Goal: Task Accomplishment & Management: Use online tool/utility

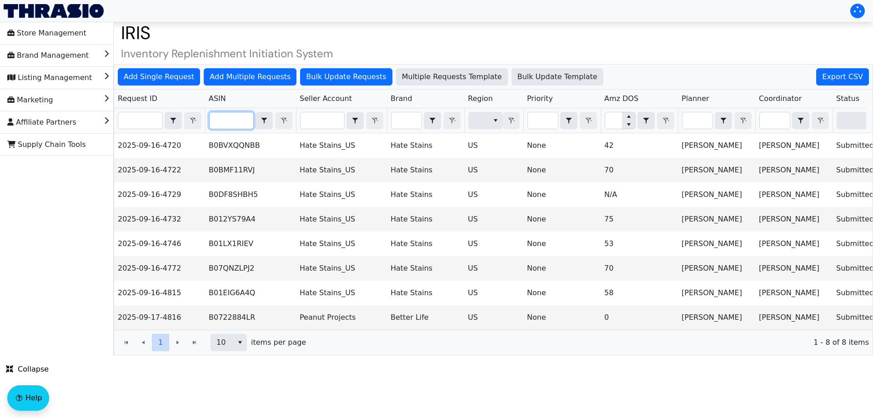
click at [222, 125] on input "Filter" at bounding box center [232, 120] width 44 height 16
paste input "B012YS79A4"
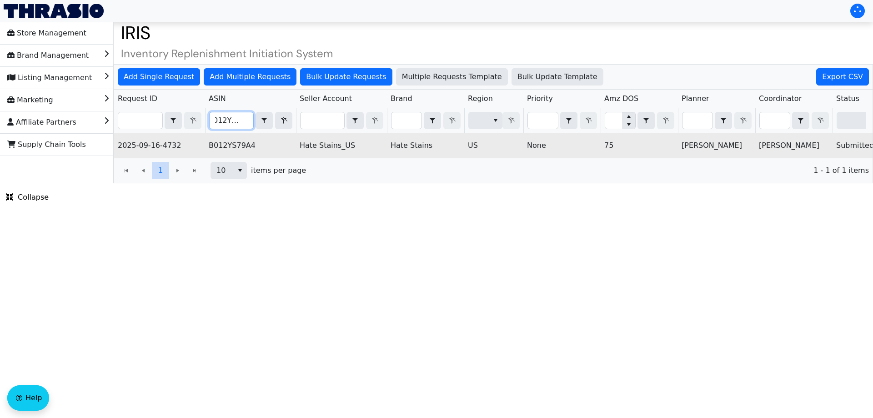
scroll to position [0, 366]
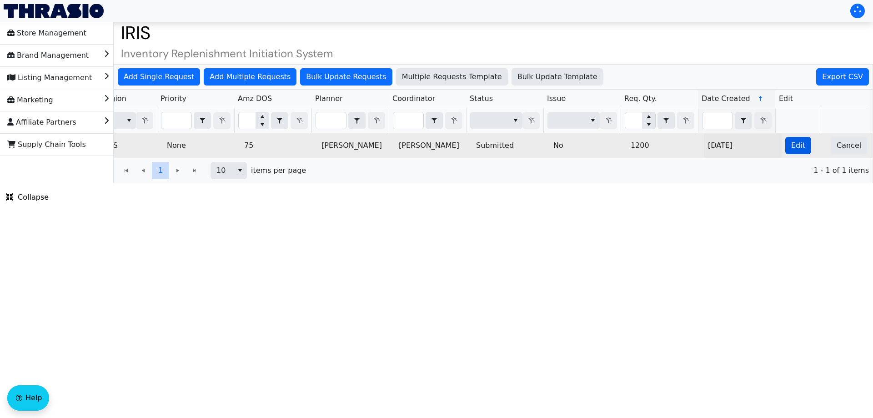
type input "B012YS79A4"
click at [794, 147] on span "Edit" at bounding box center [798, 145] width 14 height 11
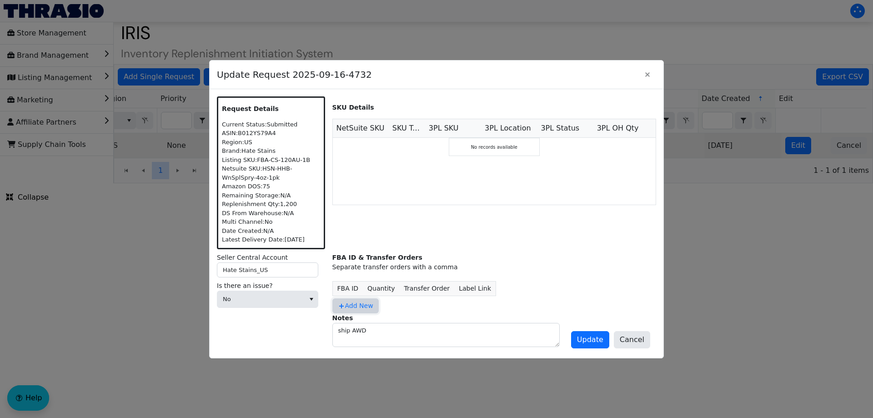
click at [357, 307] on span "Add New" at bounding box center [355, 306] width 35 height 10
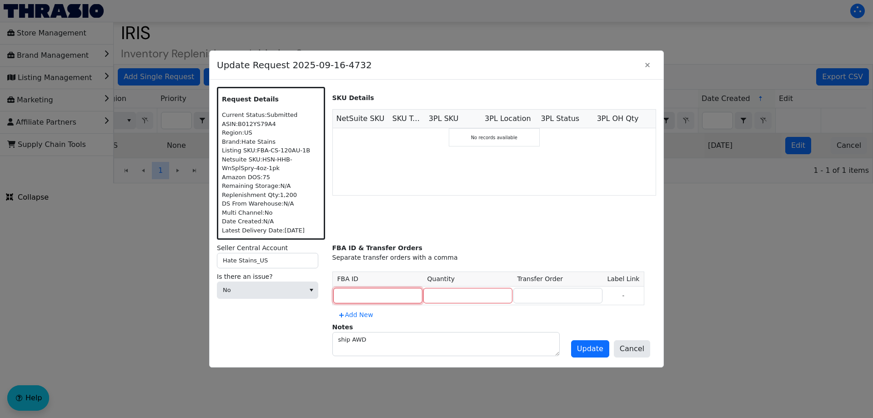
click at [368, 289] on input at bounding box center [377, 295] width 89 height 15
type input "MULTIPLE"
click at [444, 296] on input "number" at bounding box center [467, 295] width 89 height 15
type input "1200"
type input "MULTIPLE"
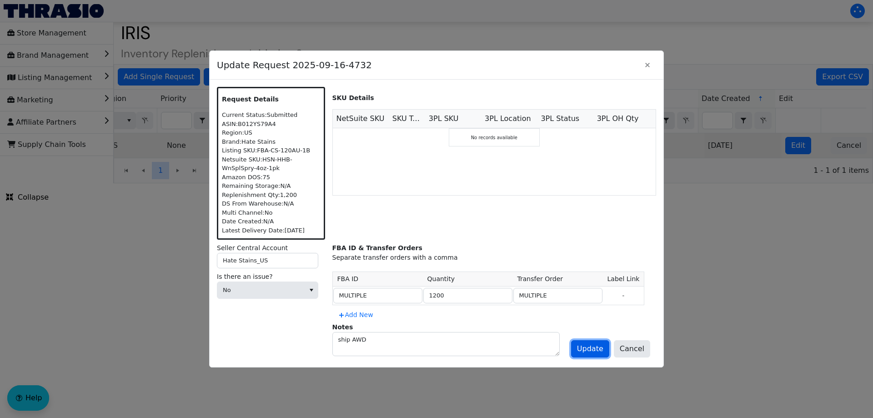
click at [598, 349] on span "Update" at bounding box center [590, 348] width 26 height 11
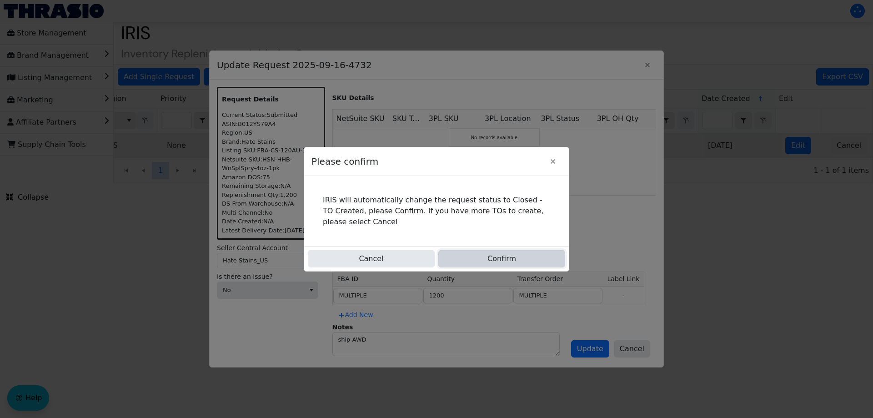
click at [453, 254] on button "Confirm" at bounding box center [501, 258] width 127 height 17
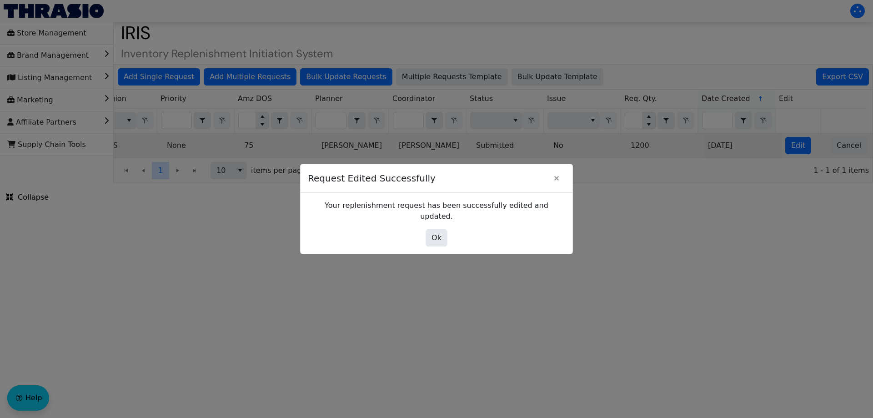
click at [545, 190] on span "Request Edited Successfully" at bounding box center [428, 178] width 240 height 23
click at [549, 187] on button "Close" at bounding box center [556, 178] width 17 height 17
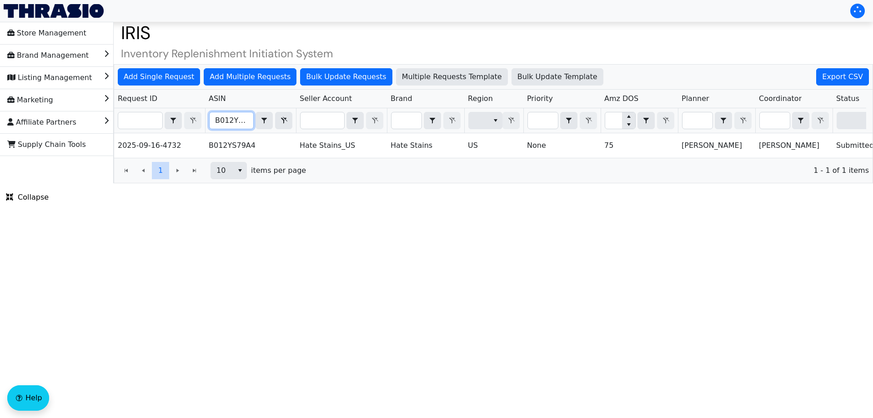
click at [233, 113] on input "B012YS79A4" at bounding box center [232, 120] width 44 height 16
paste input "EIG6A4Q"
type input "B01EIG6A4Q"
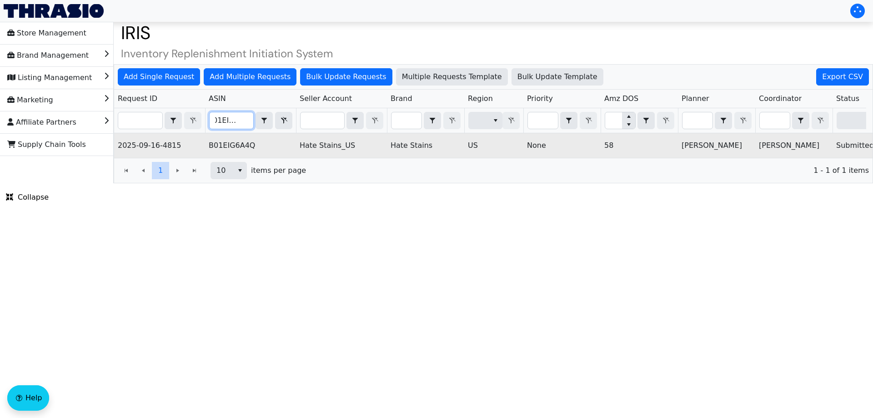
drag, startPoint x: 615, startPoint y: 160, endPoint x: 641, endPoint y: 153, distance: 27.2
click at [641, 153] on td "58" at bounding box center [639, 145] width 77 height 25
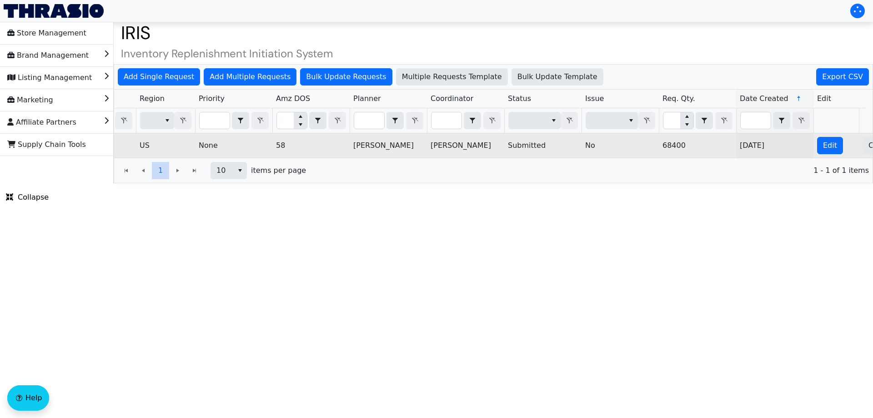
scroll to position [0, 366]
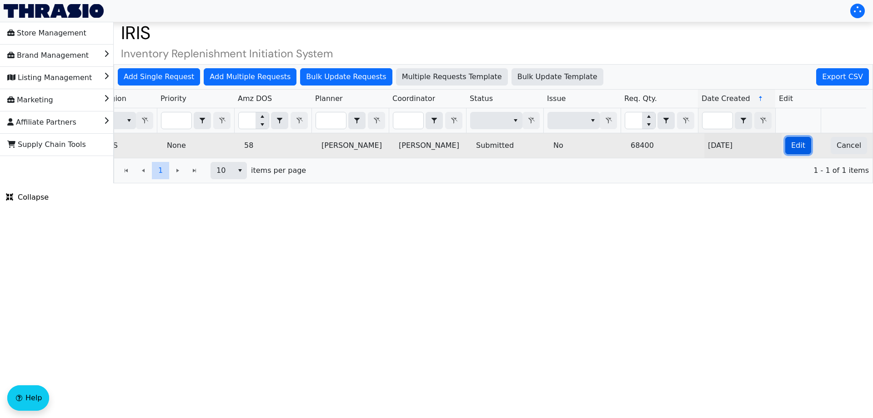
click at [802, 143] on button "Edit" at bounding box center [798, 145] width 26 height 17
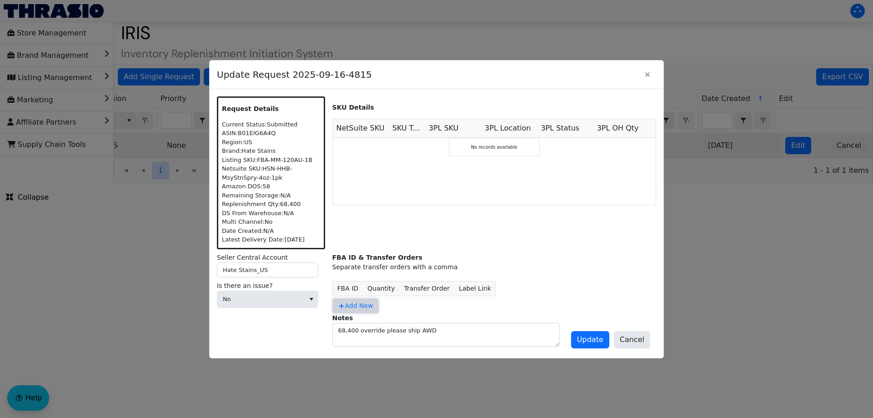
click at [364, 310] on span "Add New" at bounding box center [355, 306] width 35 height 10
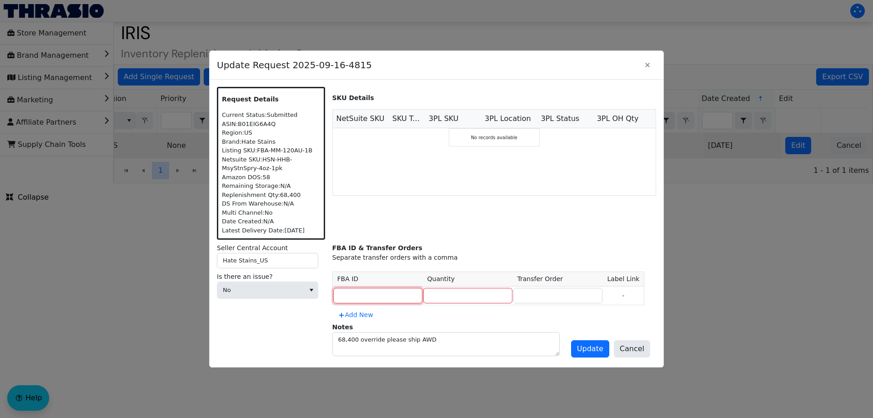
click at [371, 292] on input at bounding box center [377, 295] width 89 height 15
type input "MULTIPLE"
click at [463, 291] on input "number" at bounding box center [467, 295] width 89 height 15
type input "68400"
type input "MULTIPLE"
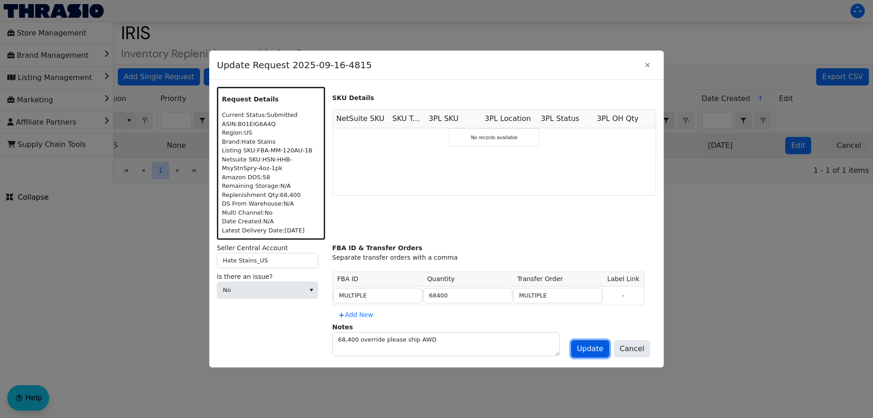
click at [597, 350] on span "Update" at bounding box center [590, 348] width 26 height 11
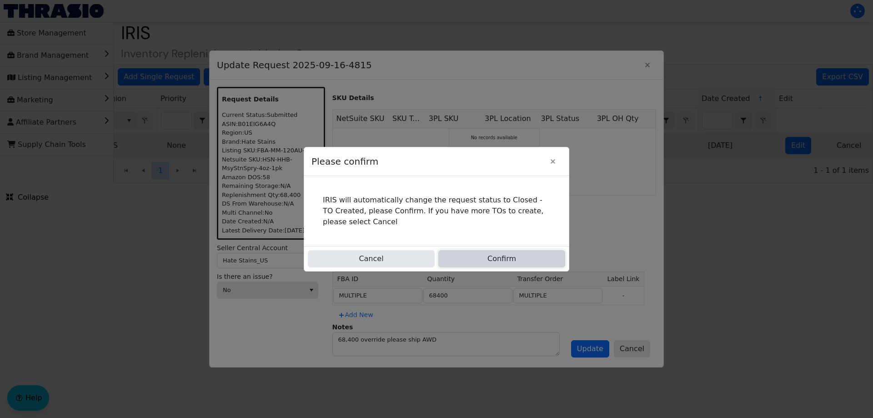
click at [528, 258] on button "Confirm" at bounding box center [501, 258] width 127 height 17
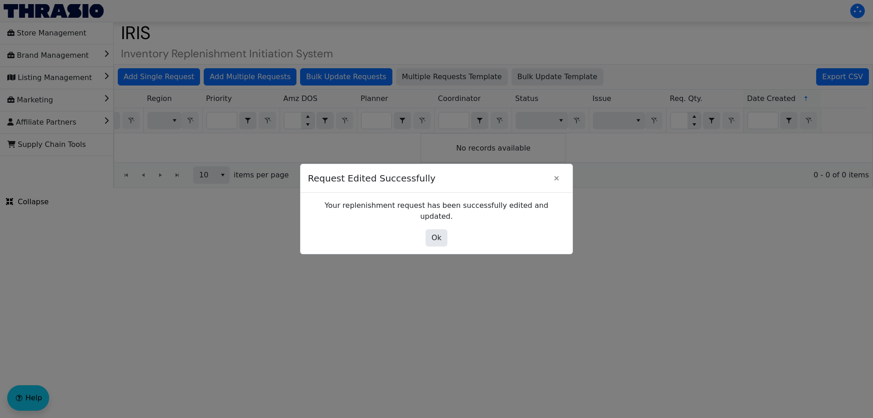
scroll to position [0, 0]
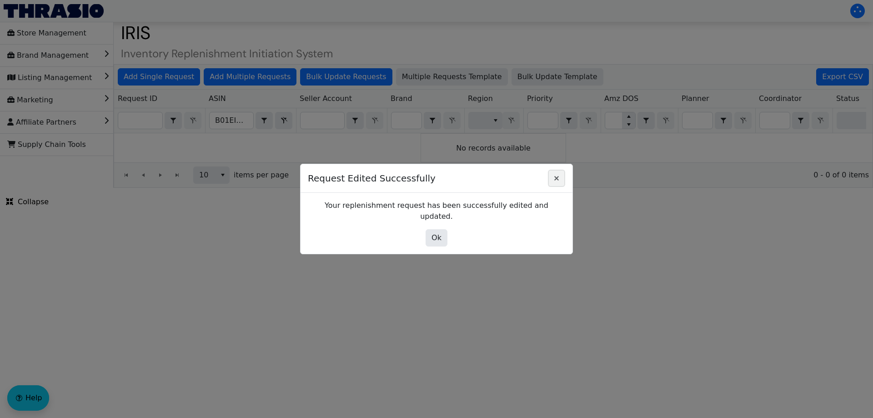
click at [559, 187] on button "Close" at bounding box center [556, 178] width 17 height 17
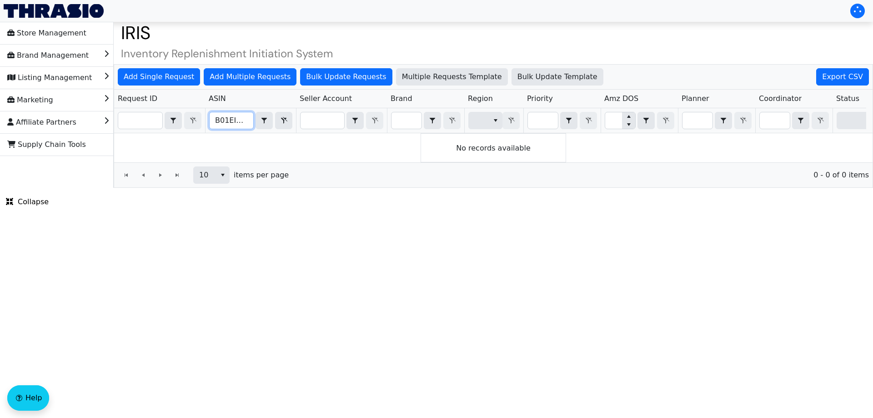
click at [236, 114] on input "B01EIG6A4Q" at bounding box center [232, 120] width 44 height 16
paste input "LX1RIEV"
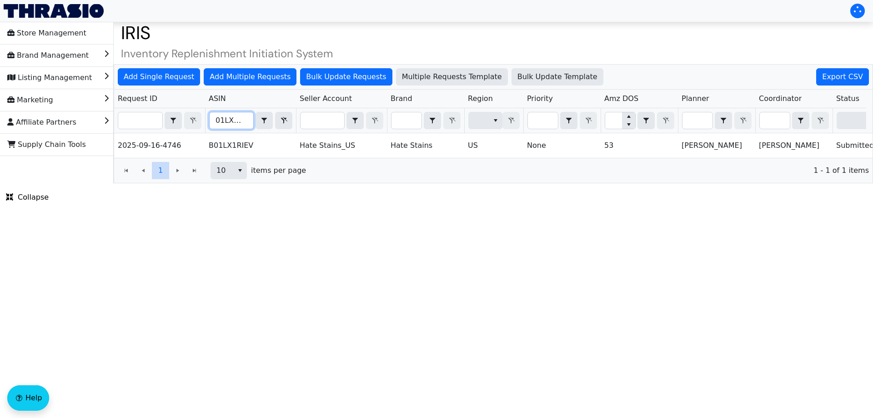
scroll to position [0, 366]
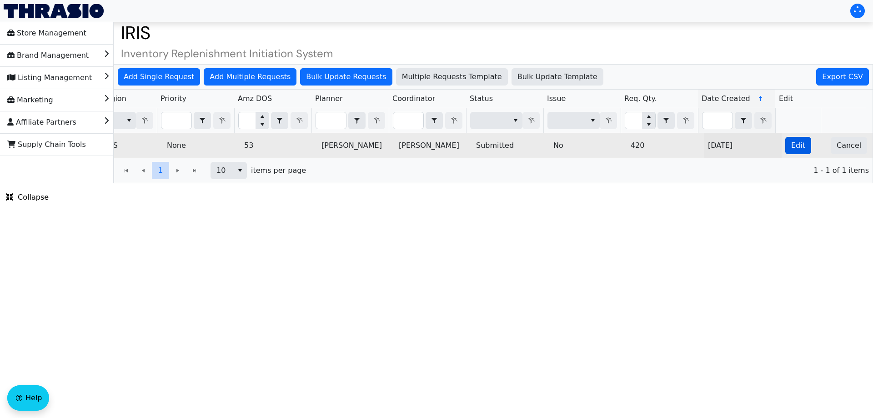
type input "B01LX1RIEV"
click at [796, 140] on span "Edit" at bounding box center [798, 145] width 14 height 11
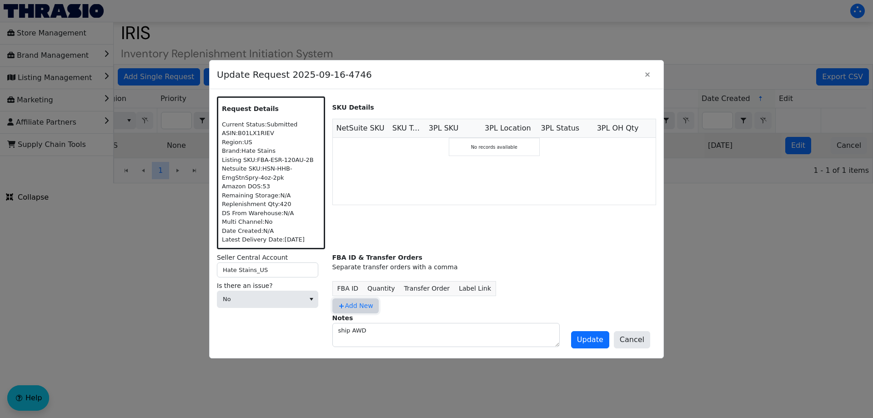
click at [359, 306] on span "Add New" at bounding box center [355, 306] width 35 height 10
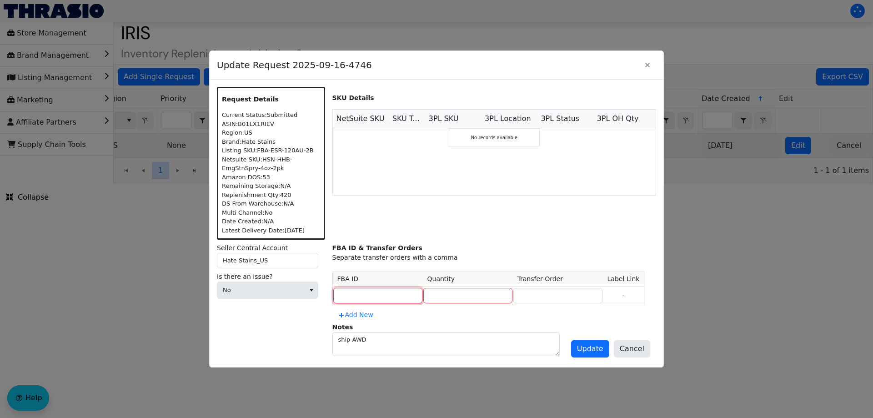
click at [356, 298] on input at bounding box center [377, 295] width 89 height 15
type input "MULTIPLE"
click at [433, 304] on td at bounding box center [468, 295] width 90 height 19
click at [433, 301] on input "number" at bounding box center [467, 295] width 89 height 15
type input "420"
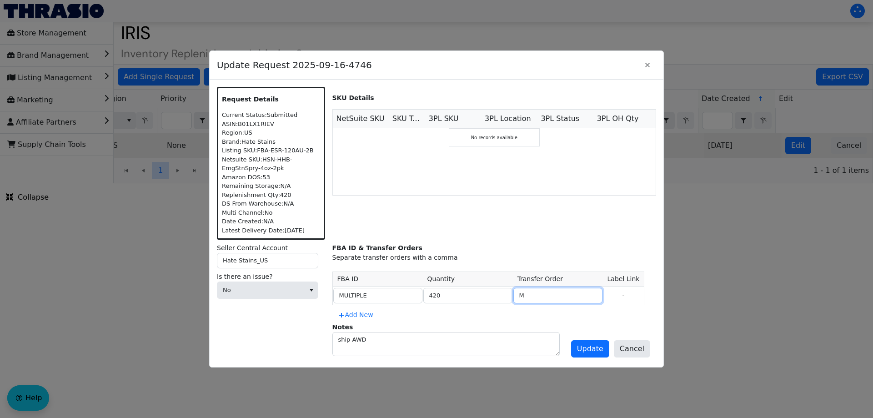
type input "MULTIPLE"
click at [587, 348] on span "Update" at bounding box center [590, 348] width 26 height 11
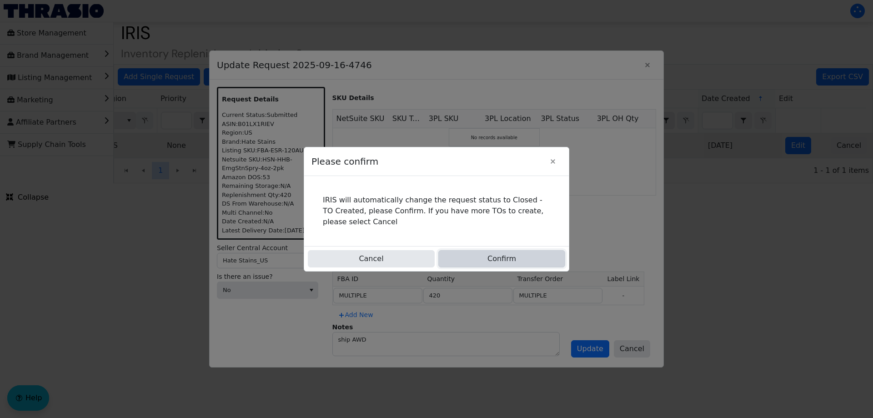
click at [521, 254] on button "Confirm" at bounding box center [501, 258] width 127 height 17
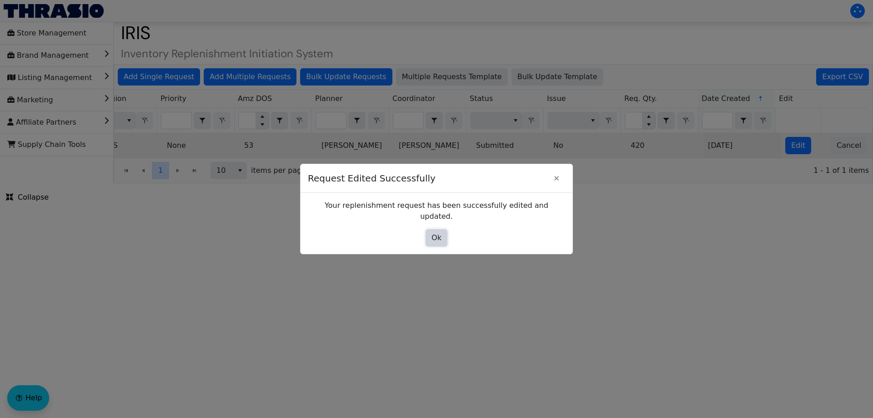
click at [444, 232] on button "Ok" at bounding box center [437, 237] width 22 height 17
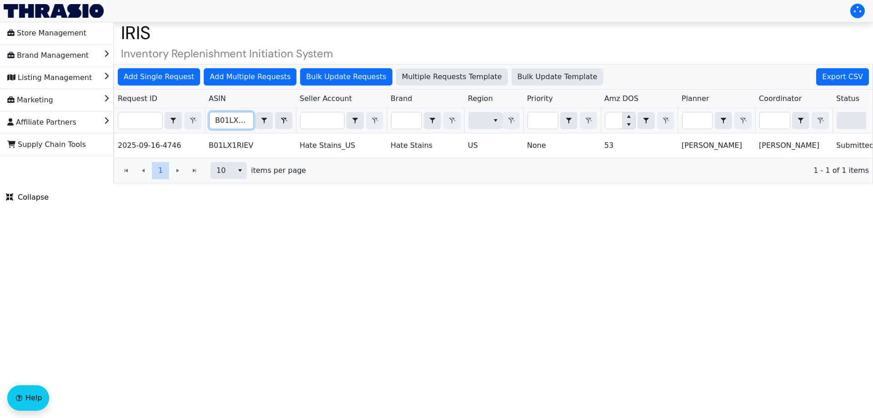
click at [232, 113] on input "B01LX1RIEV" at bounding box center [232, 120] width 44 height 16
paste input "7QNZLPJ2"
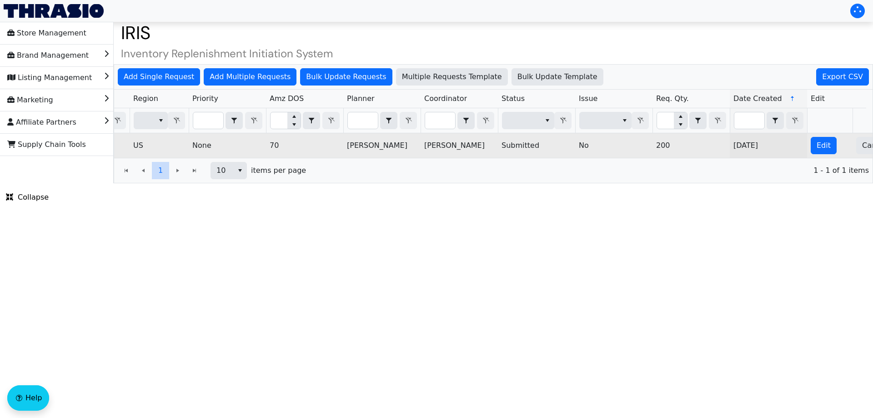
scroll to position [0, 366]
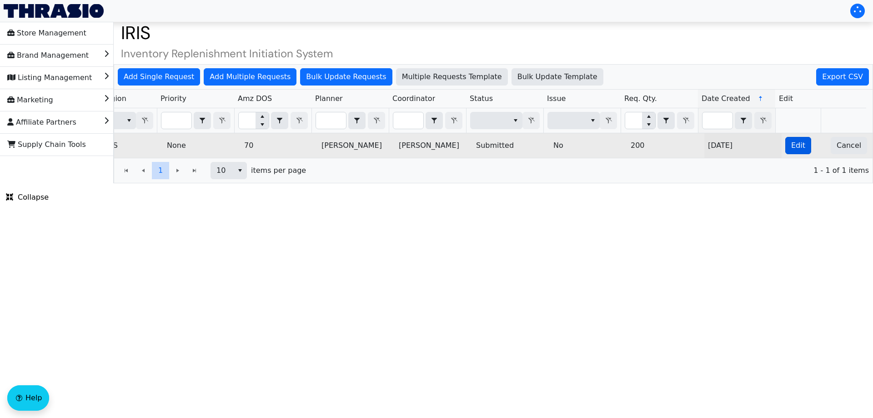
type input "B07QNZLPJ2"
click at [798, 153] on button "Edit" at bounding box center [798, 145] width 26 height 17
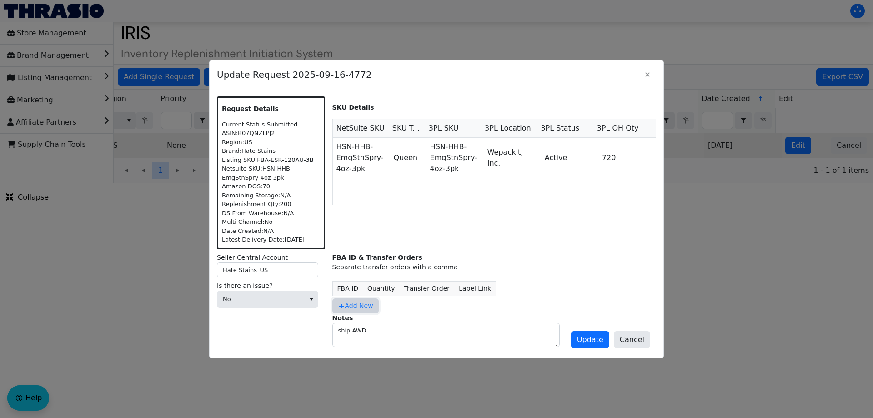
click at [358, 300] on button "Add New" at bounding box center [355, 305] width 46 height 15
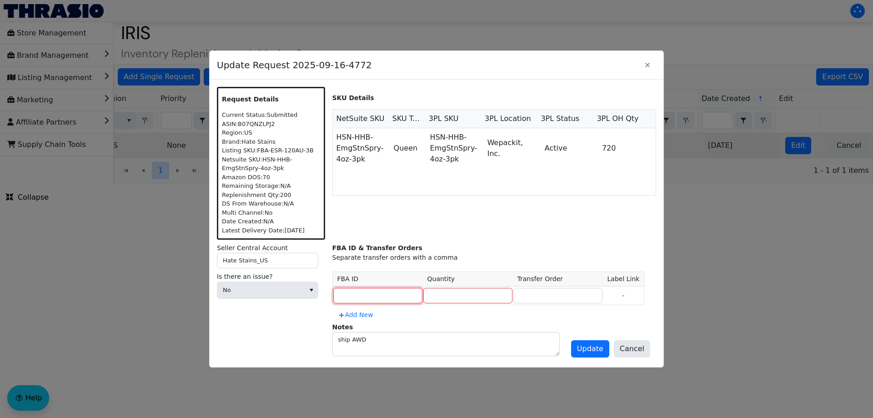
click at [356, 294] on input at bounding box center [377, 295] width 89 height 15
type input "<"
type input "MULTIPLE"
type input "200"
type input "MULTIPLE"
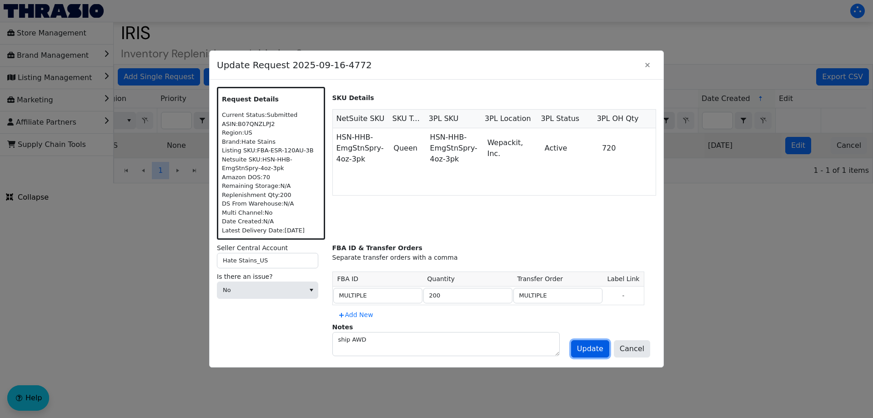
click at [603, 353] on span "Update" at bounding box center [590, 348] width 26 height 11
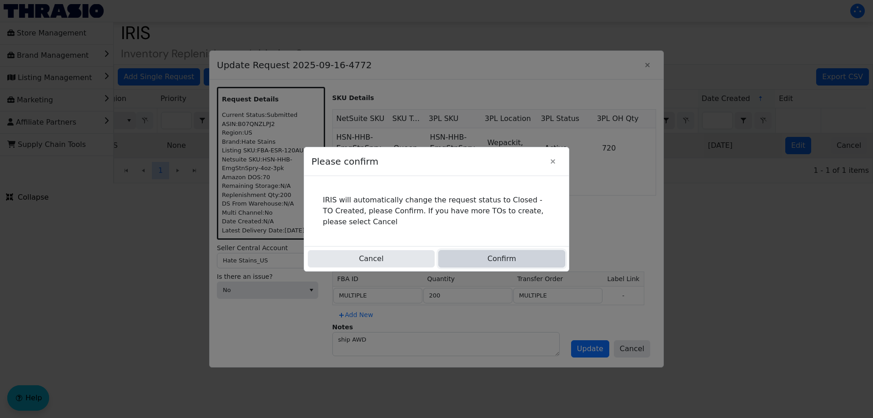
click at [514, 255] on button "Confirm" at bounding box center [501, 258] width 127 height 17
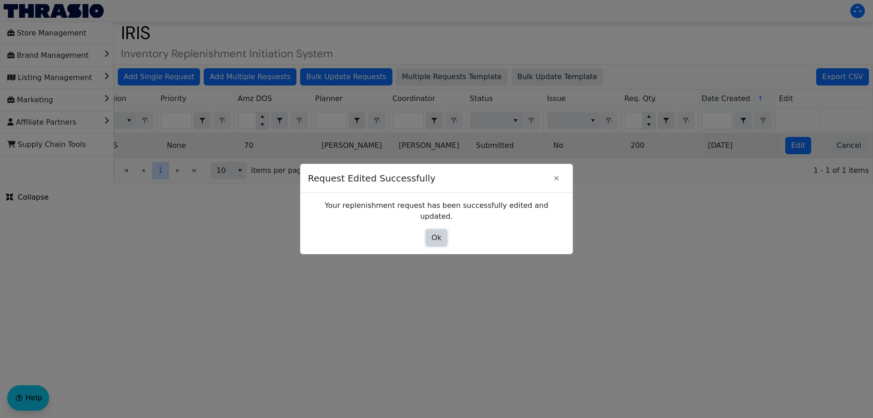
click at [440, 236] on span "Ok" at bounding box center [437, 237] width 10 height 11
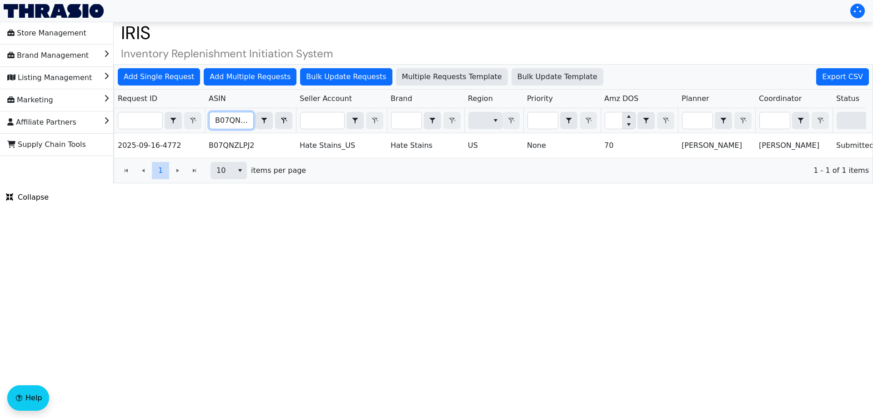
click at [230, 117] on input "B07QNZLPJ2" at bounding box center [232, 120] width 44 height 16
paste input "BMF11RVJ"
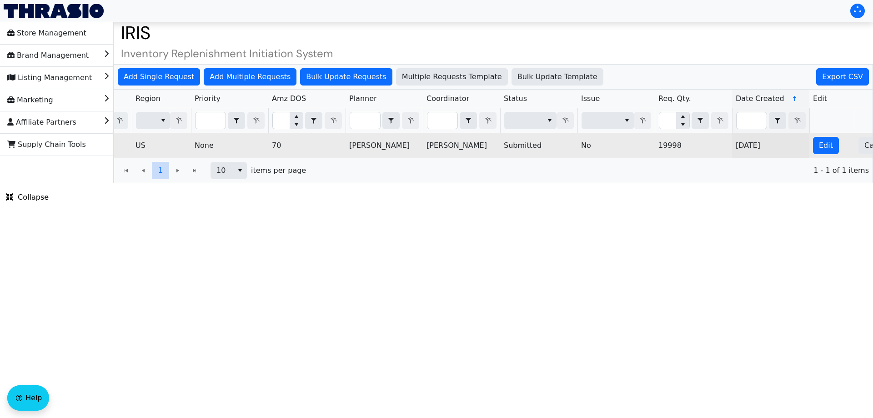
scroll to position [0, 366]
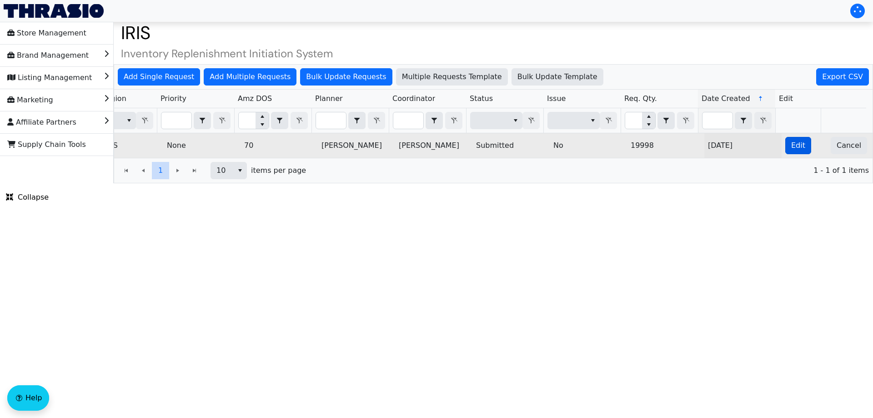
type input "B0BMF11RVJ"
click at [796, 147] on span "Edit" at bounding box center [798, 145] width 14 height 11
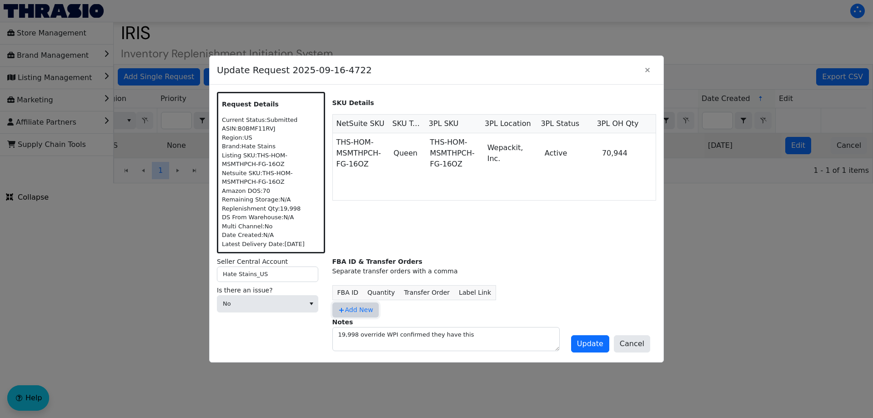
click at [355, 306] on span "Add New" at bounding box center [355, 310] width 35 height 10
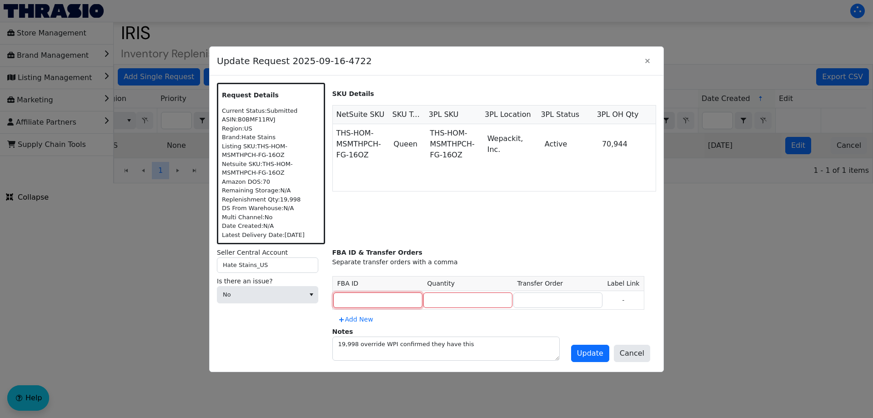
click at [373, 293] on input at bounding box center [377, 299] width 89 height 15
type input "MULTIPLE"
click at [437, 306] on input "number" at bounding box center [467, 299] width 89 height 15
type input "19998"
type input "MULTIPLE"
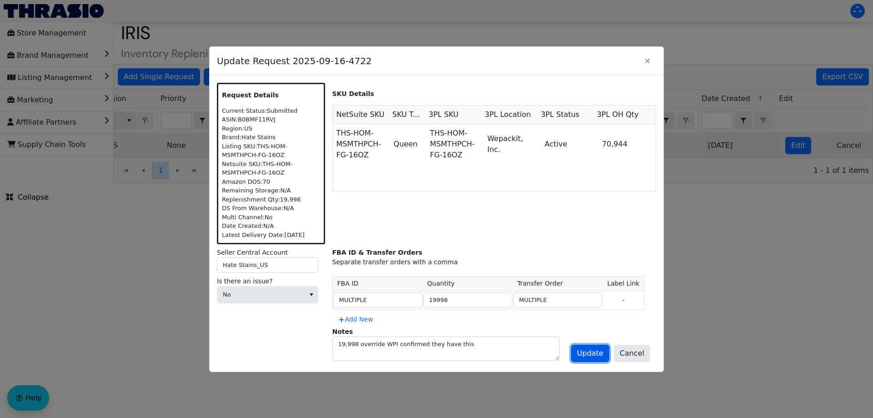
click at [603, 356] on span "Update" at bounding box center [590, 353] width 26 height 11
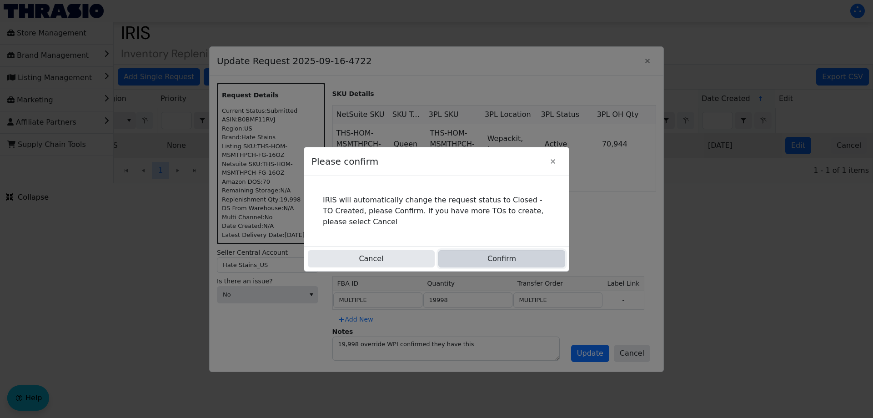
click at [478, 251] on button "Confirm" at bounding box center [501, 258] width 127 height 17
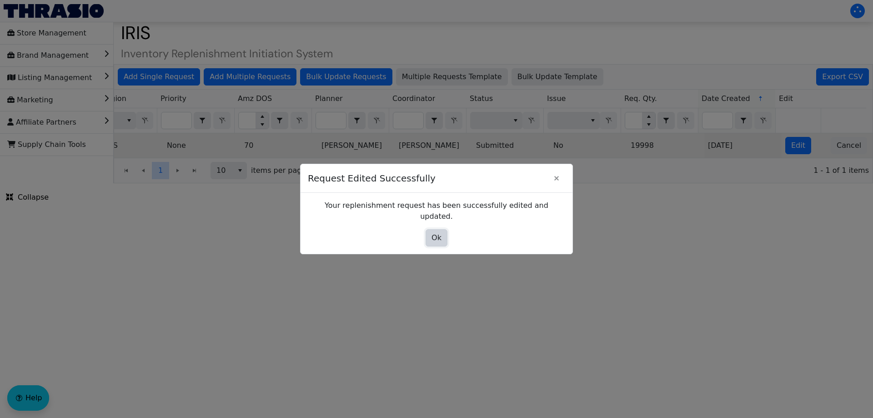
click at [437, 233] on span "Ok" at bounding box center [437, 237] width 10 height 11
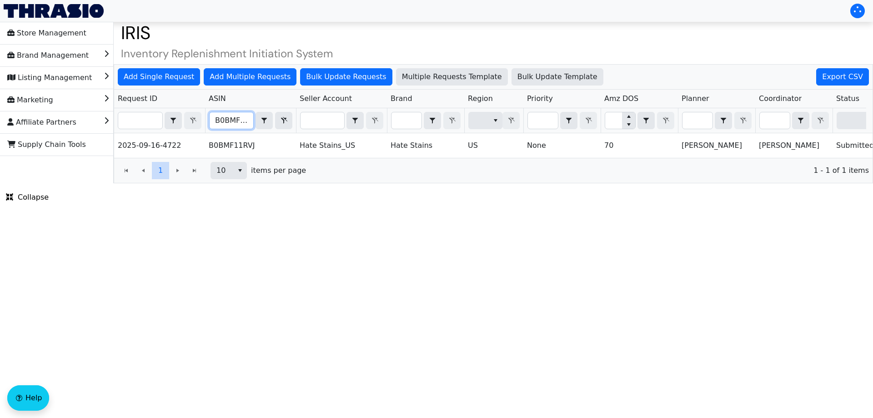
click at [233, 123] on input "B0BMF11RVJ" at bounding box center [232, 120] width 44 height 16
paste input "DF8SHBH5"
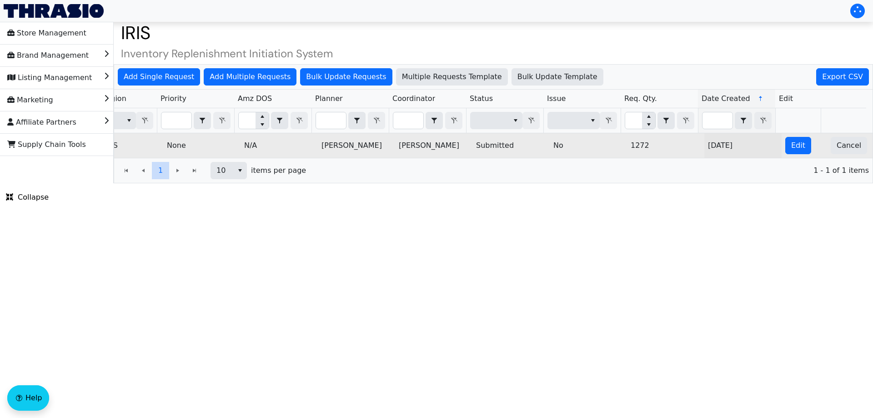
type input "B0DF8SHBH5"
click at [782, 150] on td "Edit" at bounding box center [804, 145] width 45 height 25
click at [791, 149] on span "Edit" at bounding box center [798, 145] width 14 height 11
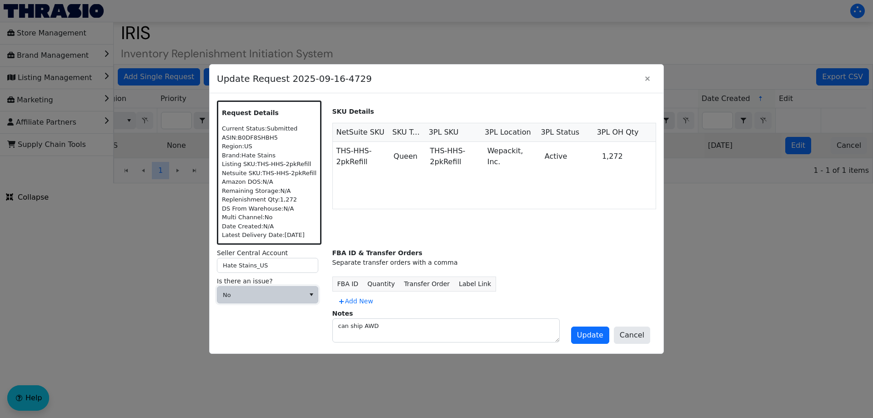
click at [295, 296] on span "No" at bounding box center [261, 295] width 76 height 9
click at [260, 355] on span "Cannot Be Resolved" at bounding box center [261, 354] width 73 height 11
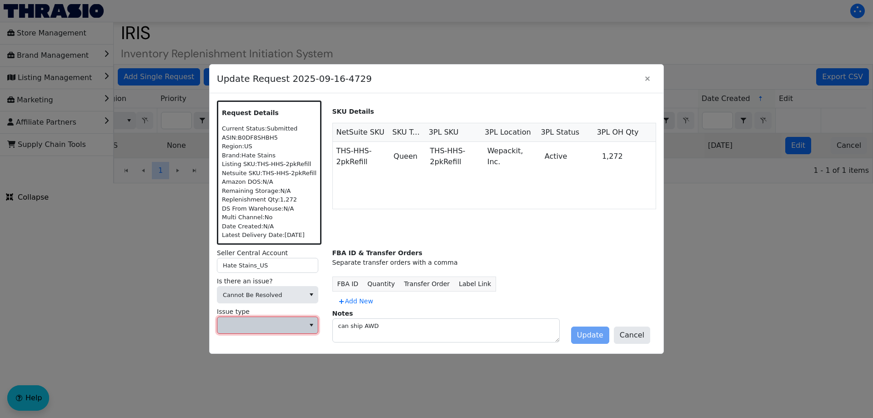
click at [269, 321] on span at bounding box center [261, 325] width 76 height 9
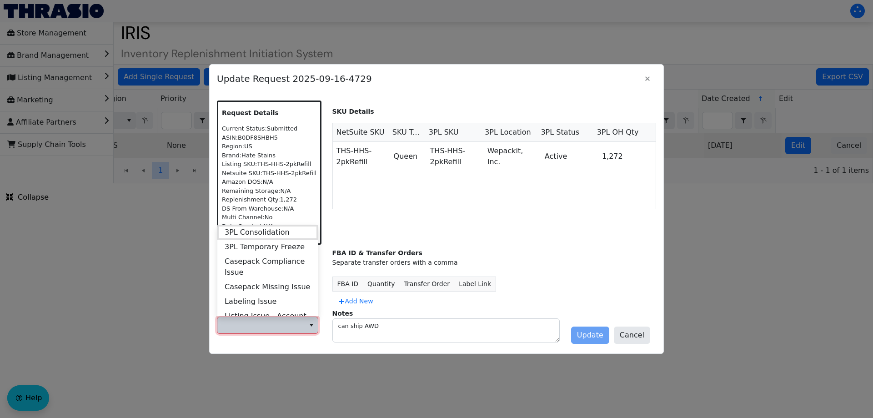
click at [324, 275] on div "Seller Central Account Hate Stains_US" at bounding box center [271, 262] width 108 height 29
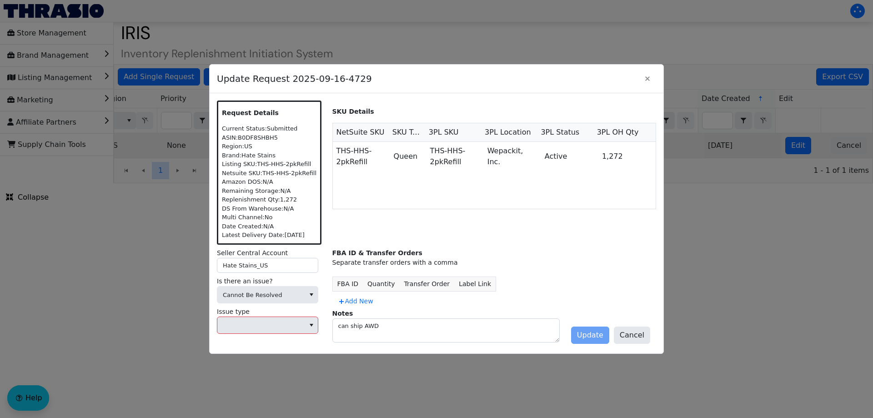
click at [268, 306] on div "Is there an issue? Cannot Be Resolved" at bounding box center [271, 291] width 108 height 30
click at [261, 301] on span "Cannot Be Resolved" at bounding box center [260, 294] width 87 height 16
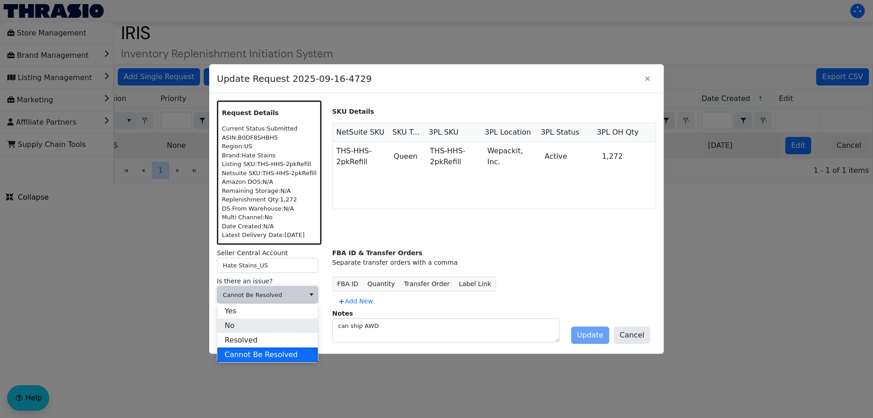
click at [254, 320] on li "No" at bounding box center [267, 325] width 100 height 15
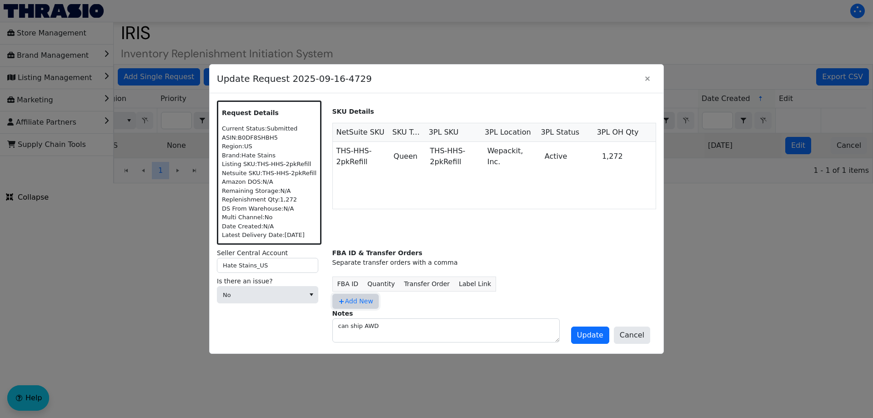
click at [367, 299] on span "Add New" at bounding box center [355, 301] width 35 height 10
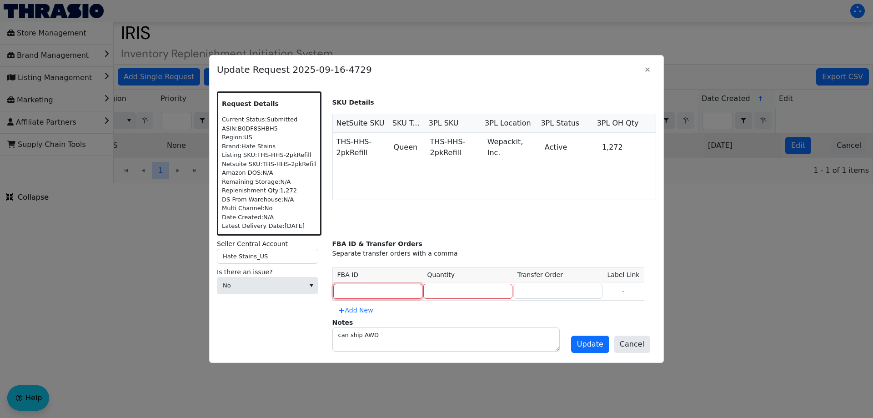
click at [357, 291] on input at bounding box center [377, 291] width 89 height 15
type input "MULTIPLE"
click at [434, 287] on input "number" at bounding box center [467, 291] width 89 height 15
type input "1272"
type input "MULTIPLE"
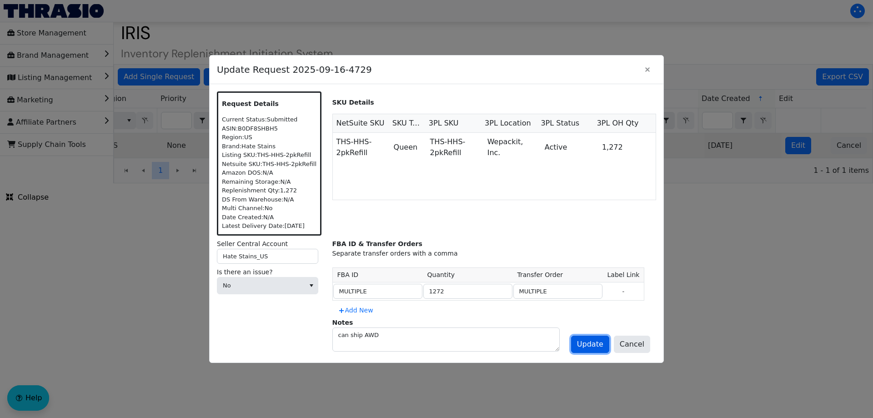
click at [583, 344] on span "Update" at bounding box center [590, 344] width 26 height 11
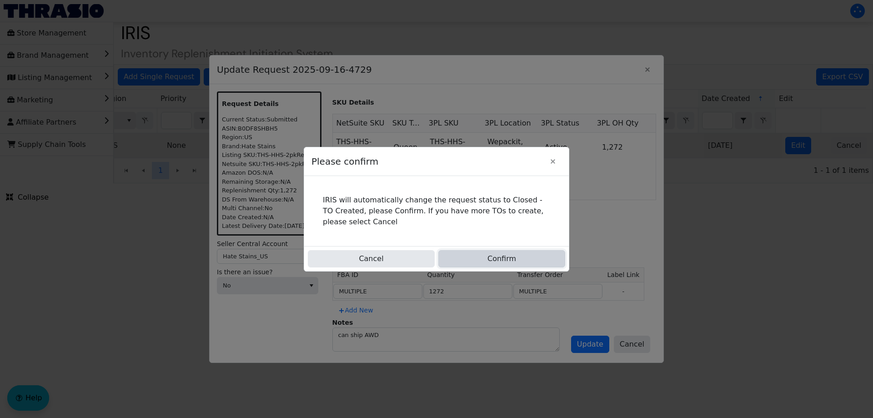
click at [519, 258] on button "Confirm" at bounding box center [501, 258] width 127 height 17
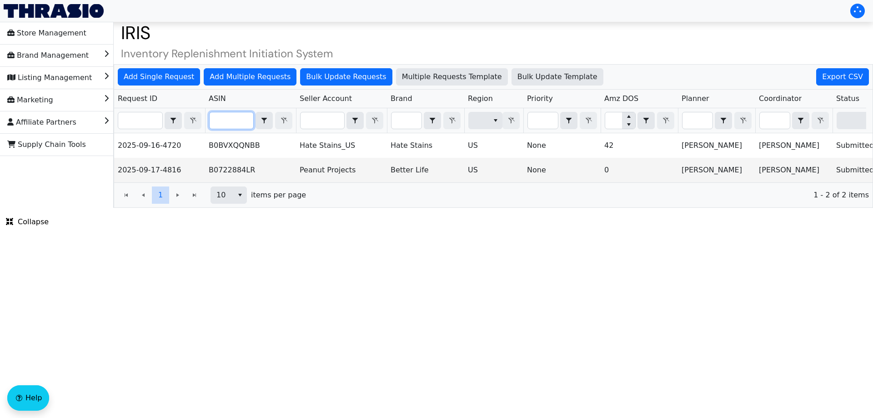
click at [234, 121] on input "Filter" at bounding box center [232, 120] width 44 height 16
paste input "B0BVXQQNBB"
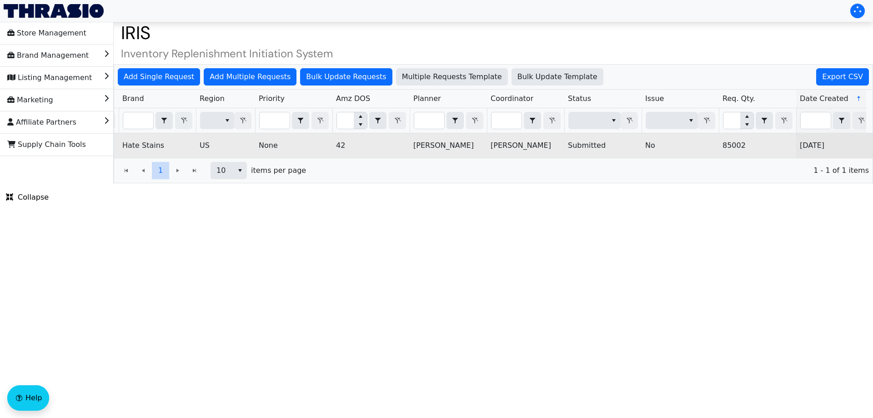
scroll to position [0, 366]
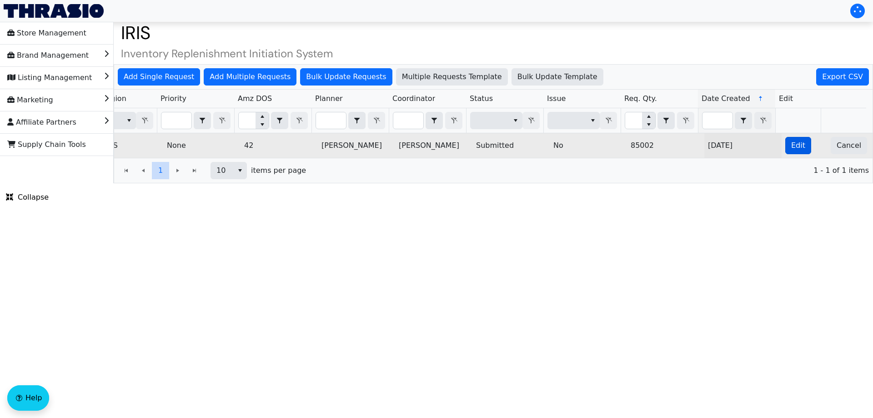
type input "B0BVXQQNBB"
click at [791, 148] on span "Edit" at bounding box center [798, 145] width 14 height 11
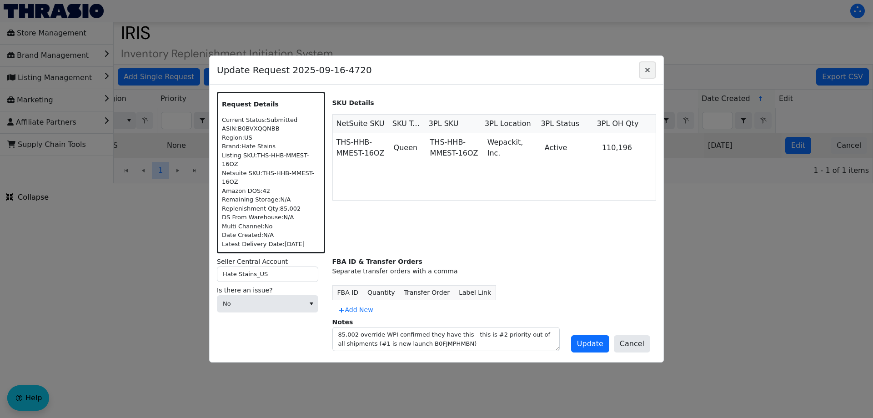
click at [646, 74] on icon "Close" at bounding box center [647, 69] width 11 height 7
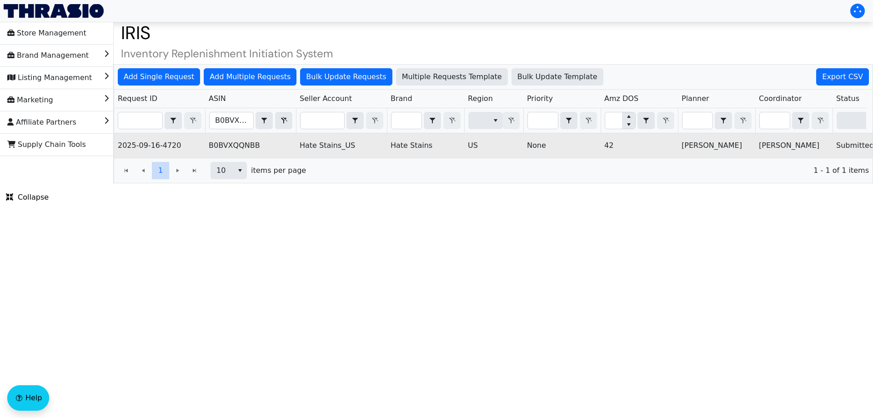
scroll to position [0, 366]
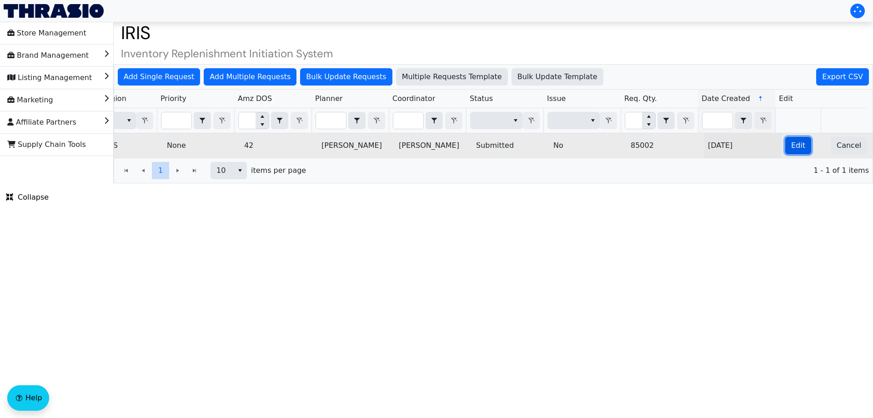
click at [791, 146] on span "Edit" at bounding box center [798, 145] width 14 height 11
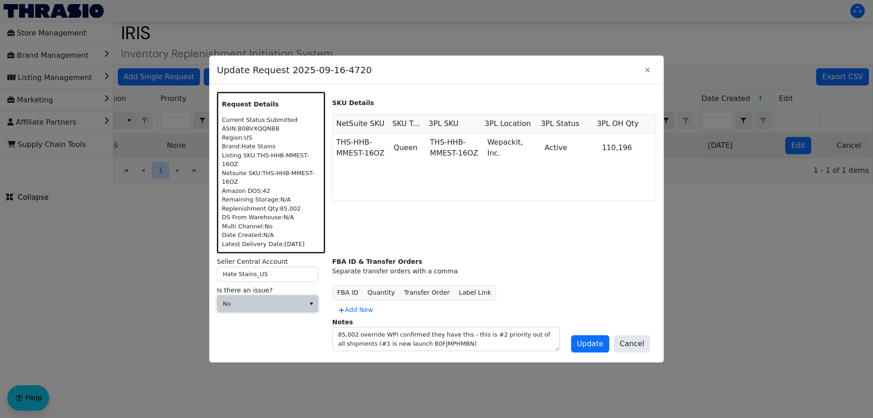
click at [259, 301] on span "No" at bounding box center [261, 303] width 76 height 9
click at [394, 219] on div "SKU Details NetSuite SKU SKU Type 3PL SKU 3PL Location 3PL Status 3PL OH Qty TH…" at bounding box center [494, 173] width 324 height 162
click at [347, 305] on span "Add New" at bounding box center [355, 310] width 35 height 10
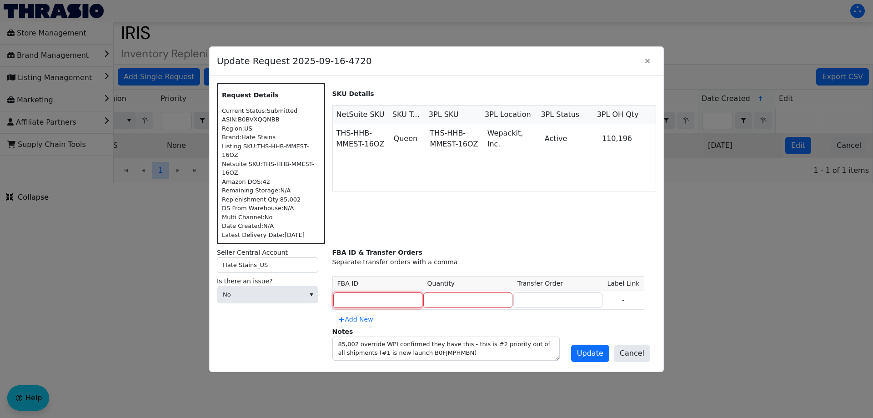
click at [353, 294] on input at bounding box center [377, 299] width 89 height 15
type input "MULTIPLE"
click at [428, 295] on input "number" at bounding box center [467, 299] width 89 height 15
click at [430, 296] on input "number" at bounding box center [467, 299] width 89 height 15
type input "30468"
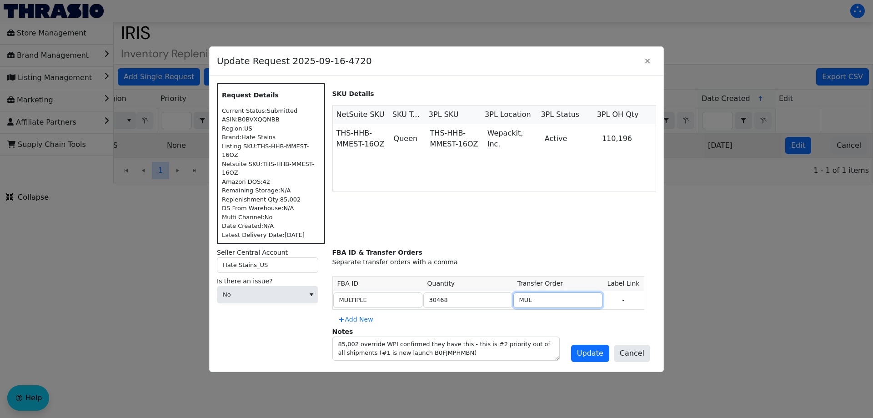
type input "MULTIPLE"
click at [475, 352] on textarea "85,002 override WPI confirmed they have this - this is #2 priority out of all s…" at bounding box center [446, 348] width 226 height 23
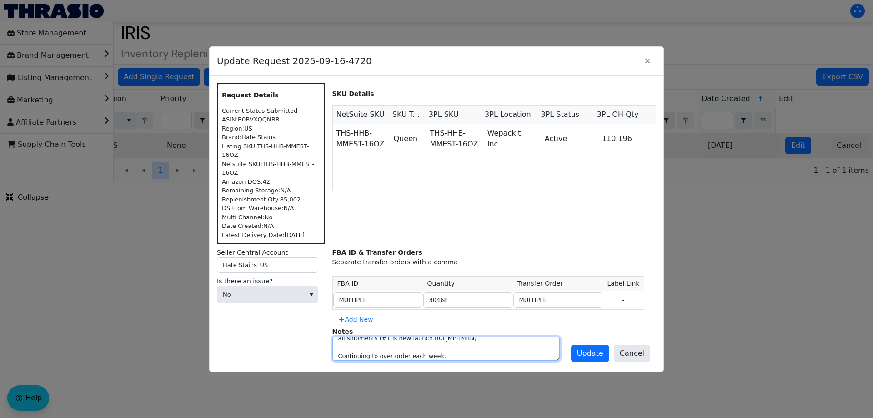
click at [334, 353] on textarea "85,002 override WPI confirmed they have this - this is #2 priority out of all s…" at bounding box center [446, 348] width 226 height 23
click at [412, 349] on textarea "85,002 override WPI confirmed they have this - this is #2 priority out of all s…" at bounding box center [446, 348] width 226 height 23
click at [381, 341] on textarea "85,002 override WPI confirmed they have this - this is #2 priority out of all s…" at bounding box center [446, 348] width 226 height 23
click at [508, 353] on textarea "85,002 override WPI confirmed they have this - this is #2 priority out of all s…" at bounding box center [446, 348] width 226 height 23
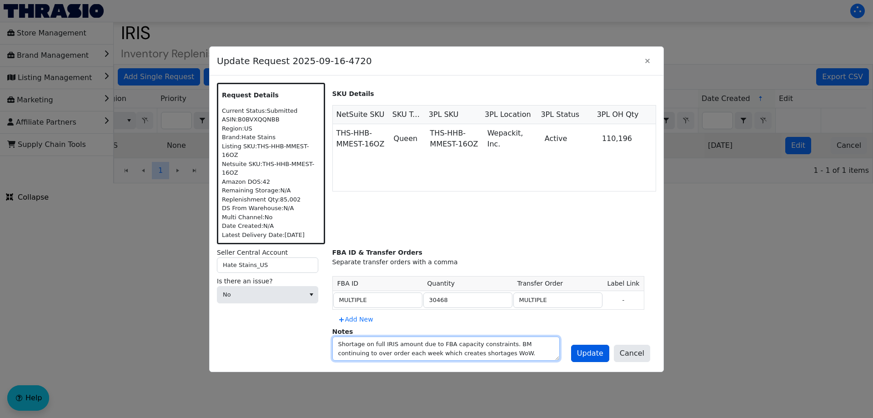
type textarea "85,002 override WPI confirmed they have this - this is #2 priority out of all s…"
click at [602, 349] on span "Update" at bounding box center [590, 353] width 26 height 11
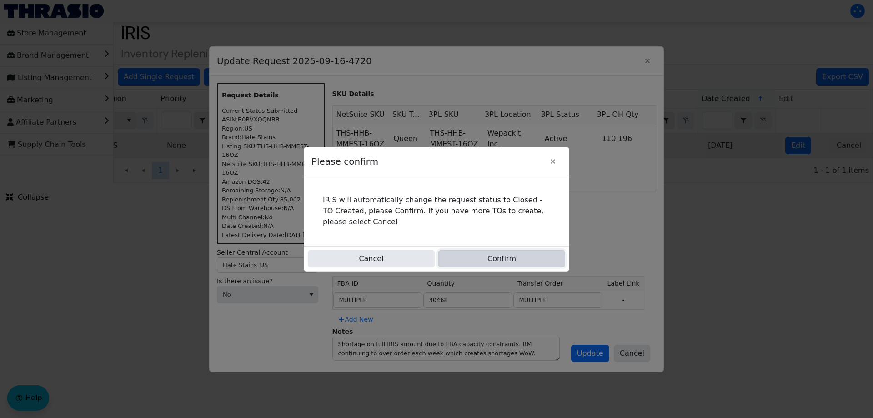
click at [487, 251] on button "Confirm" at bounding box center [501, 258] width 127 height 17
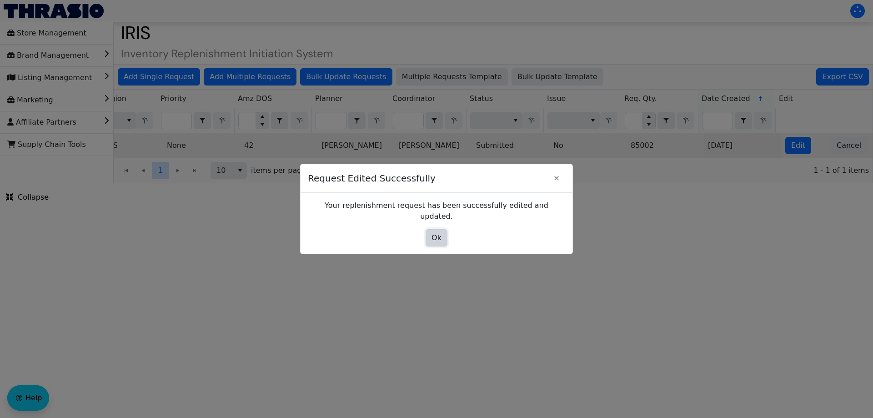
click at [436, 232] on span "Ok" at bounding box center [437, 237] width 10 height 11
